Goal: Complete application form

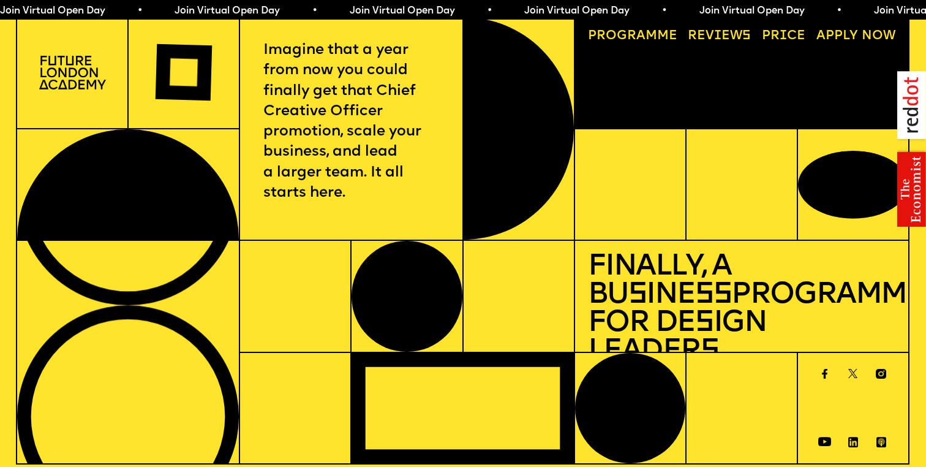
click at [610, 7] on span "Join Virtual Open Day • Join Virtual Open Day • Join Virtual Open Day • Join Vi…" at bounding box center [429, 11] width 874 height 10
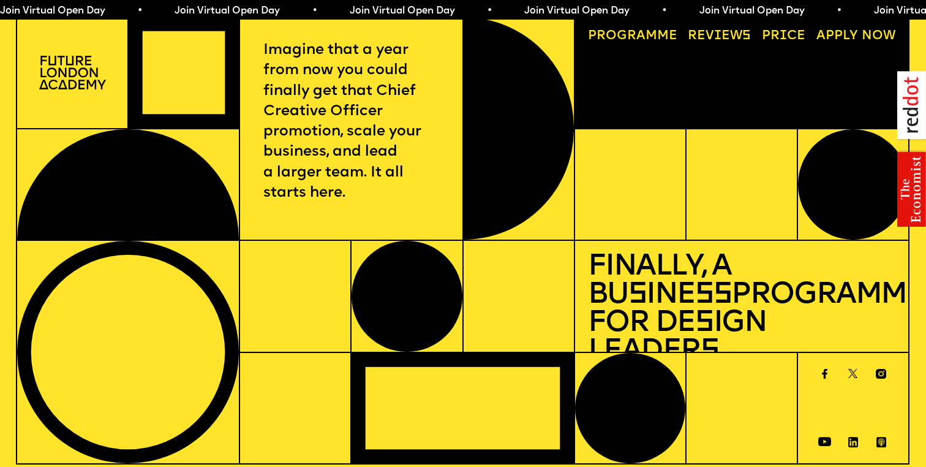
click at [69, 58] on img at bounding box center [72, 73] width 67 height 34
click at [79, 74] on img at bounding box center [72, 73] width 67 height 34
click at [349, 66] on p "Imagine that a year from now you could finally get that Chief Creative Officer …" at bounding box center [351, 121] width 176 height 163
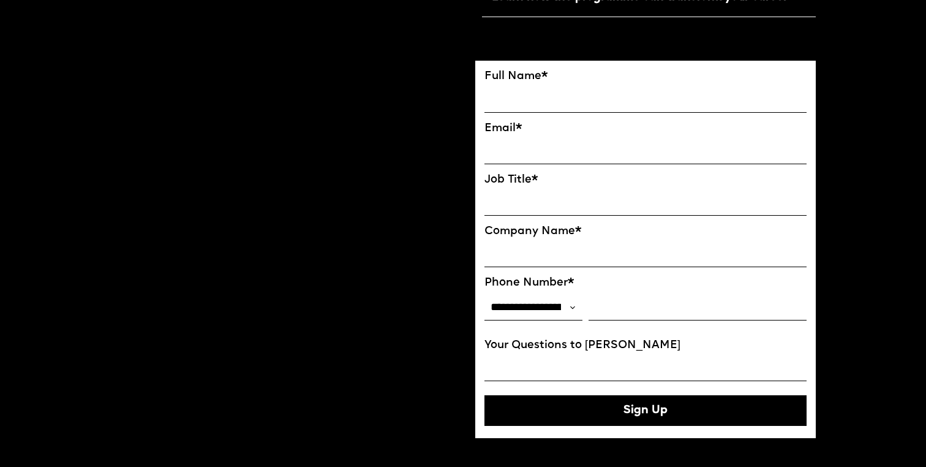
scroll to position [828, 0]
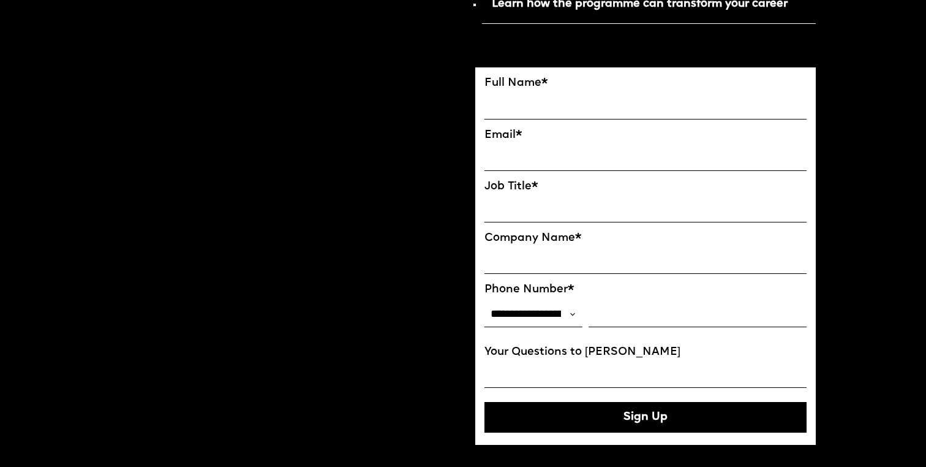
click at [578, 115] on input "FULL NAME" at bounding box center [646, 106] width 322 height 26
type input "**********"
click at [515, 155] on input "EMAIL*" at bounding box center [646, 158] width 322 height 26
type input "**********"
click at [534, 211] on input "Job Title*" at bounding box center [646, 210] width 322 height 26
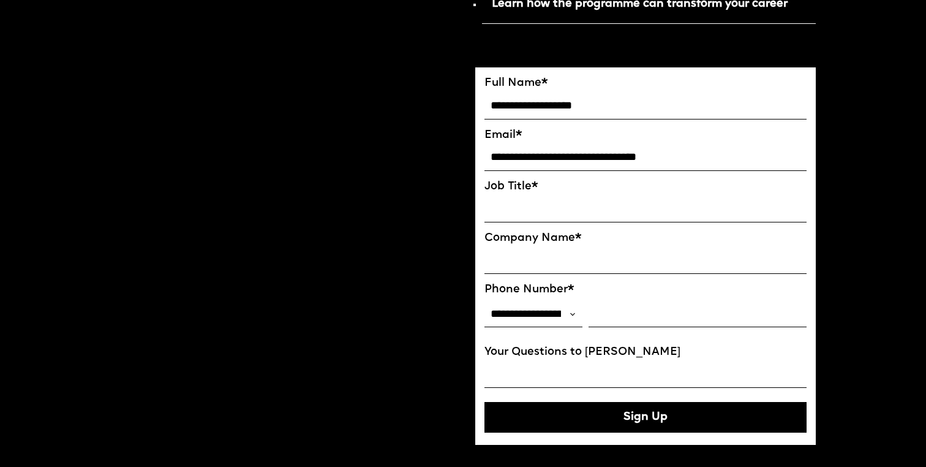
type input "*"
type input "**********"
click at [543, 267] on input "Company Name*" at bounding box center [646, 261] width 322 height 26
type input "**********"
click at [617, 319] on input "Phone Number*" at bounding box center [698, 314] width 218 height 26
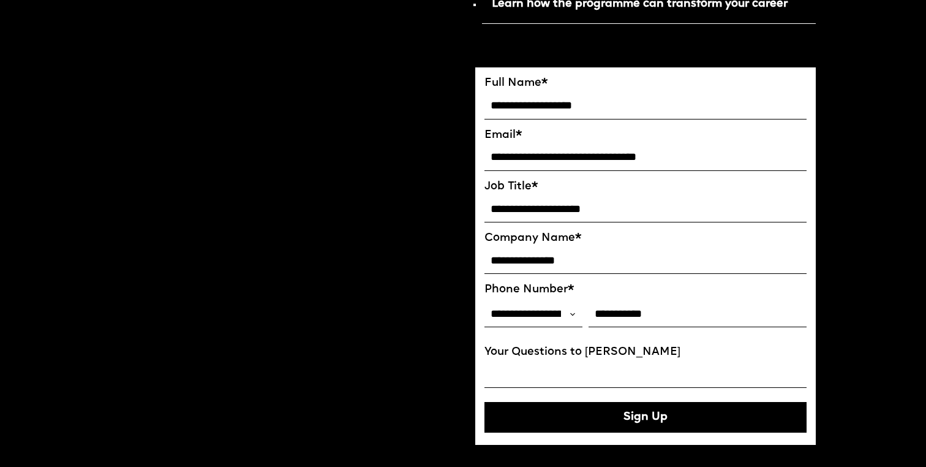
click at [593, 380] on input "Your Questions to Ekaterina" at bounding box center [646, 375] width 322 height 26
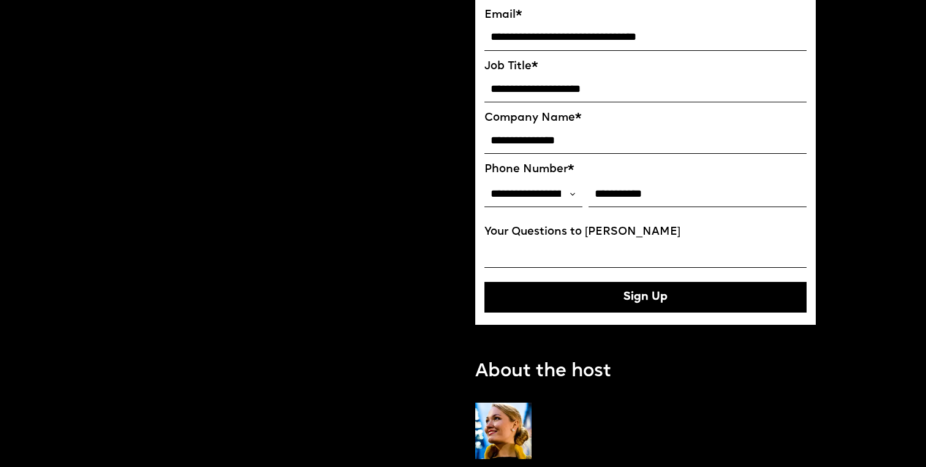
scroll to position [948, 0]
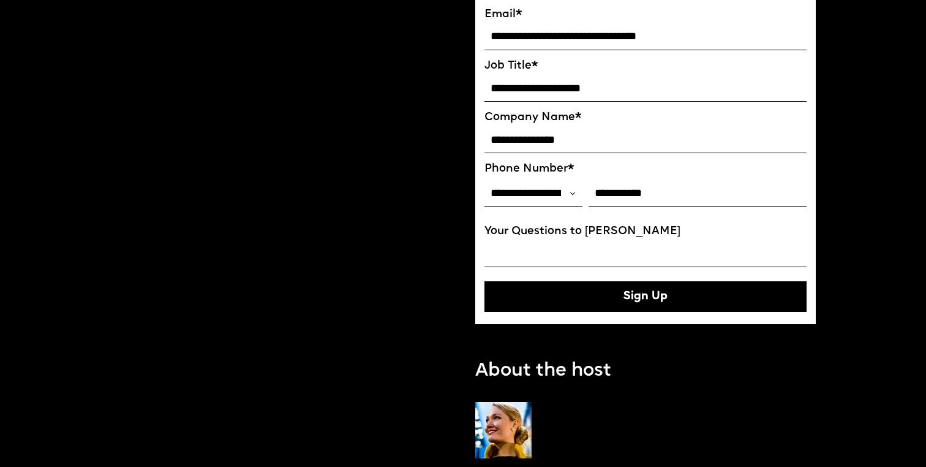
click at [632, 300] on button "Sign Up" at bounding box center [646, 296] width 322 height 31
type input "**********"
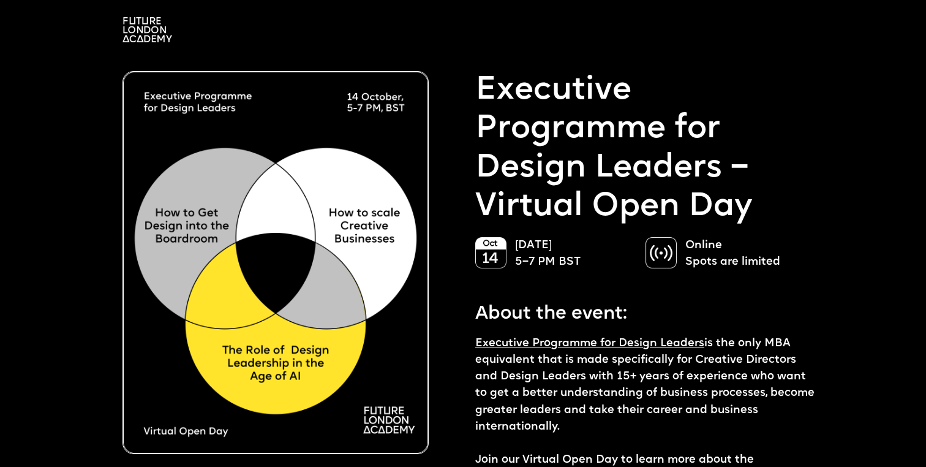
scroll to position [0, 0]
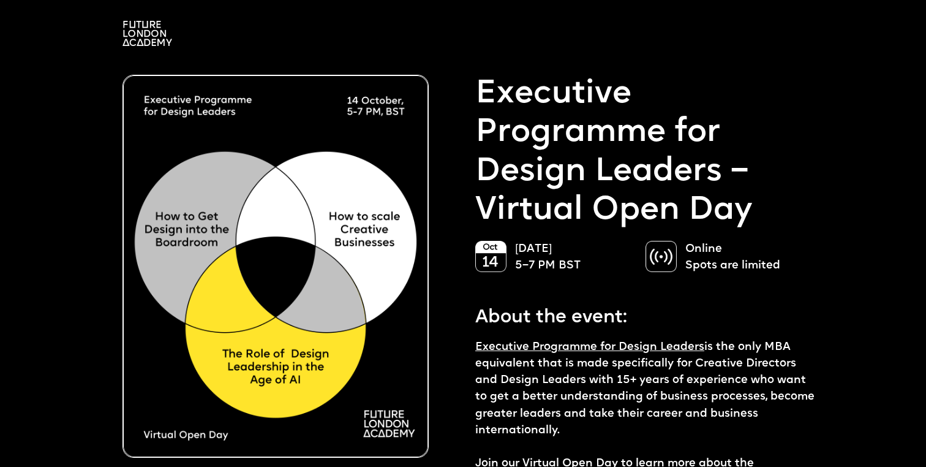
click at [585, 349] on link "Executive Programme for Design Leaders" at bounding box center [589, 347] width 229 height 12
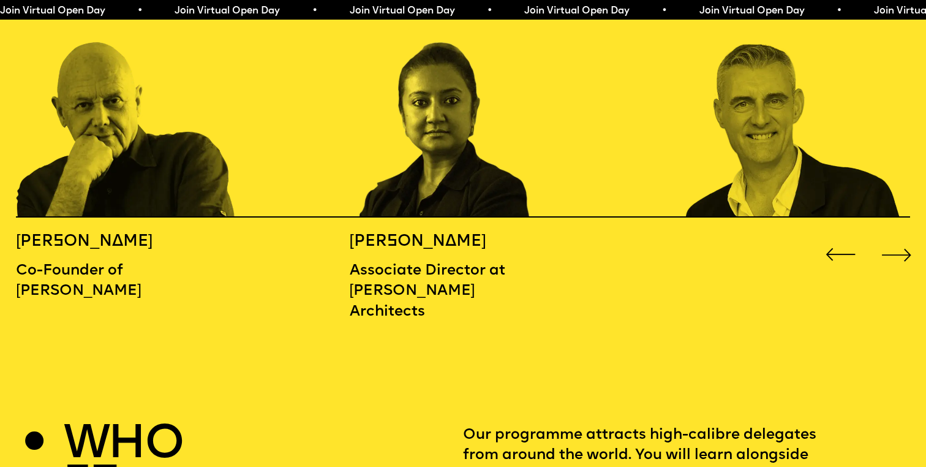
scroll to position [1502, 0]
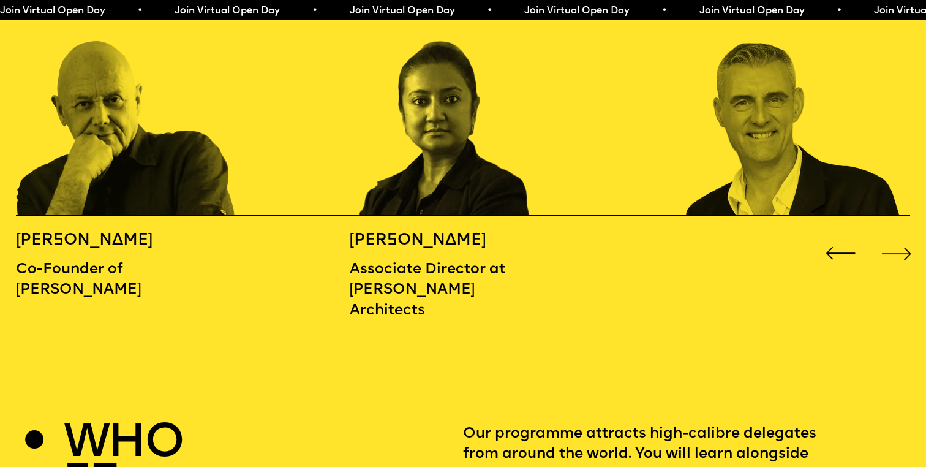
click at [896, 235] on div "Next slide" at bounding box center [897, 253] width 37 height 37
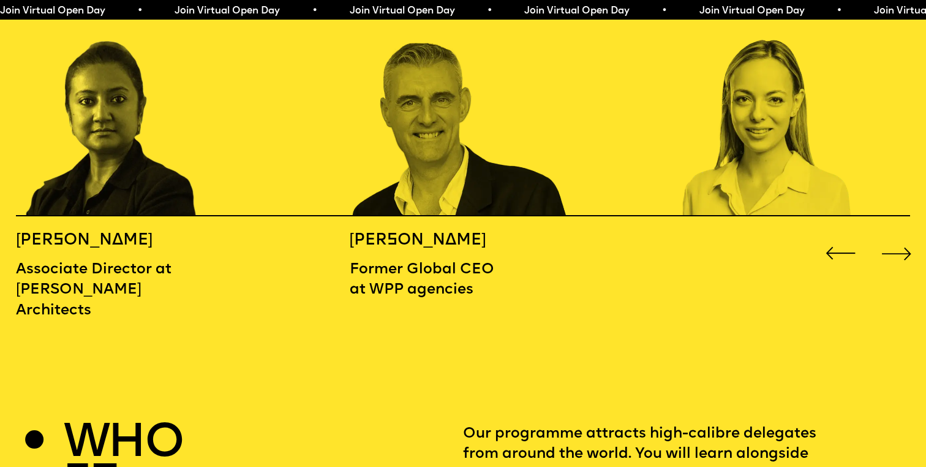
click at [896, 235] on div "Next slide" at bounding box center [897, 253] width 37 height 37
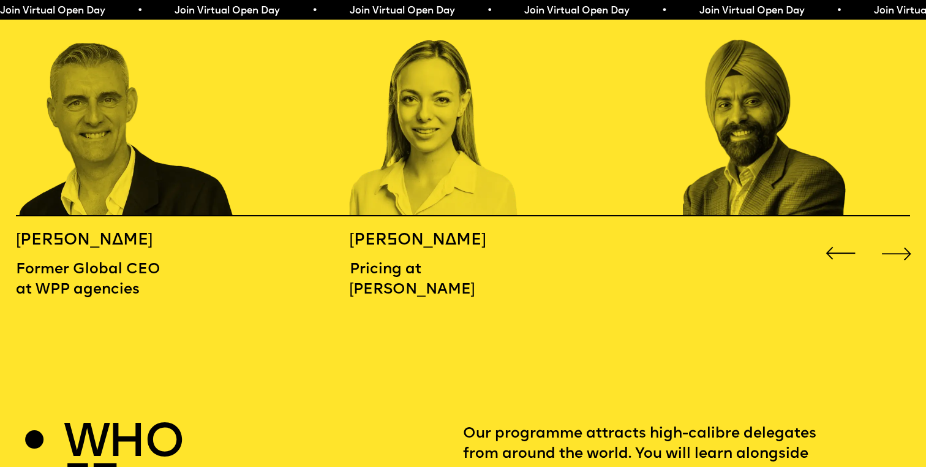
click at [905, 235] on div "Next slide" at bounding box center [897, 253] width 37 height 37
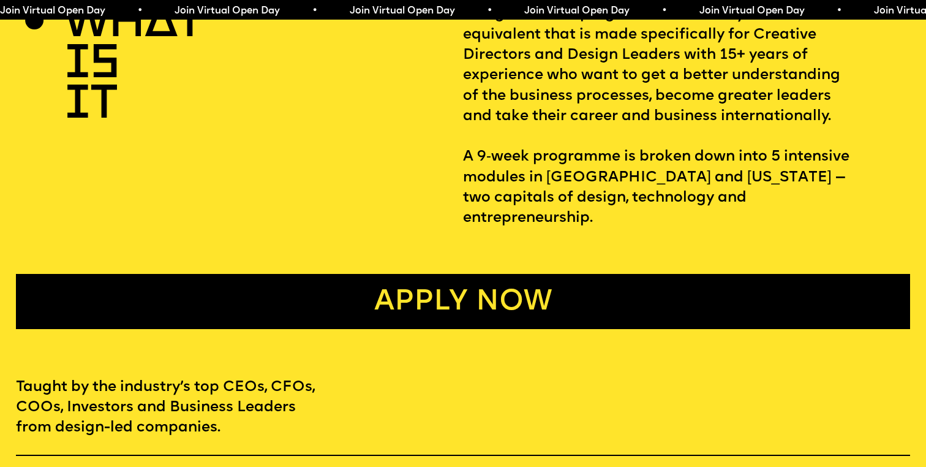
scroll to position [0, 0]
